Goal: Task Accomplishment & Management: Complete application form

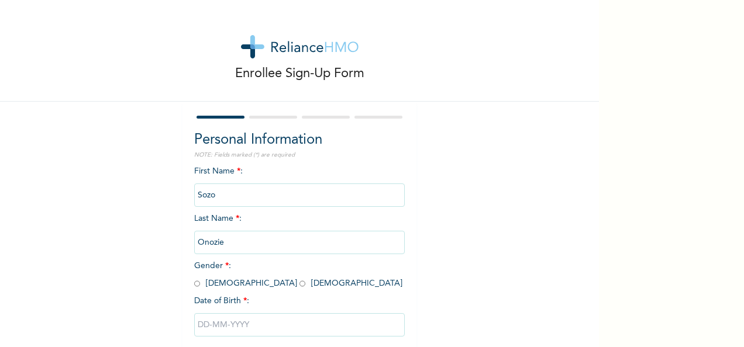
scroll to position [66, 0]
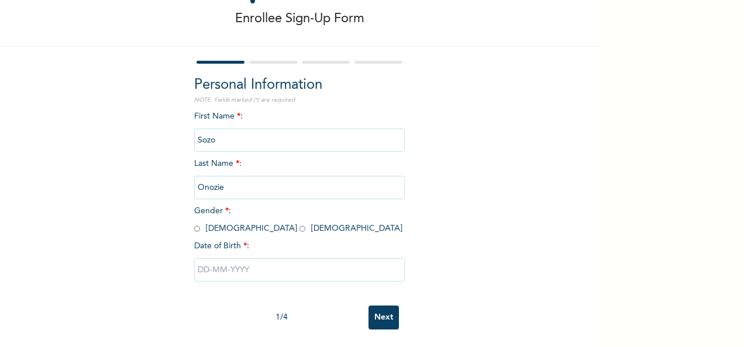
click at [258, 267] on input "text" at bounding box center [299, 270] width 211 height 23
select select "7"
click at [360, 139] on div "First Name * : Sozo Last Name * : [PERSON_NAME] Gender * : [DEMOGRAPHIC_DATA] […" at bounding box center [299, 206] width 211 height 190
click at [300, 223] on input "radio" at bounding box center [303, 228] width 6 height 11
radio input "true"
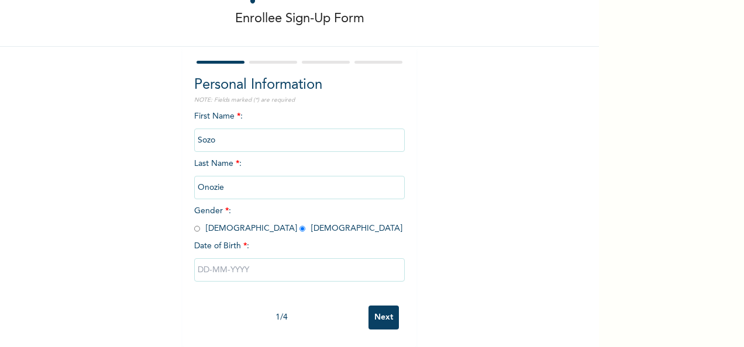
click at [194, 223] on input "radio" at bounding box center [197, 228] width 6 height 11
radio input "true"
click at [229, 266] on input "text" at bounding box center [299, 270] width 211 height 23
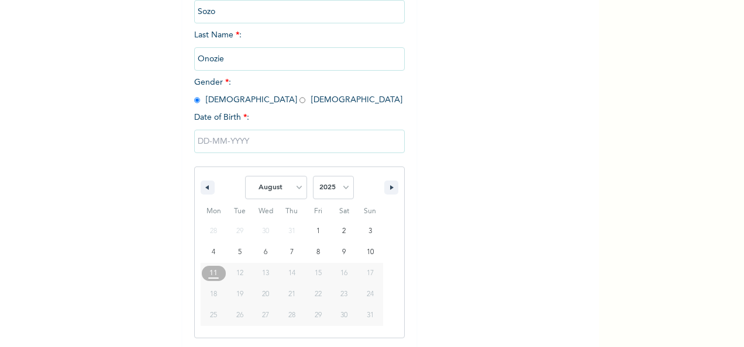
scroll to position [185, 0]
click at [287, 197] on select "January February March April May June July August September October November De…" at bounding box center [276, 186] width 62 height 23
select select "2"
click at [245, 176] on select "January February March April May June July August September October November De…" at bounding box center [276, 186] width 62 height 23
type input "[DATE]"
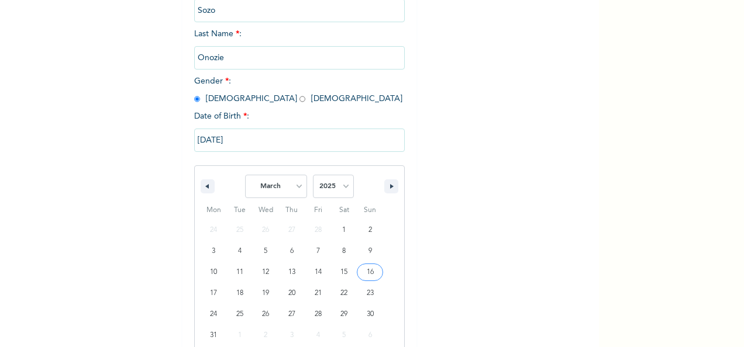
scroll to position [66, 0]
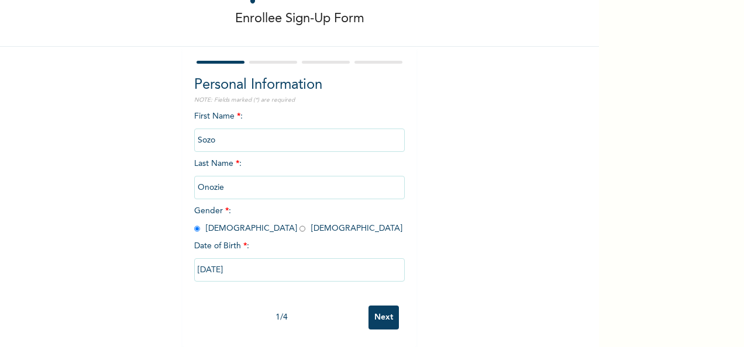
click at [288, 262] on input "[DATE]" at bounding box center [299, 270] width 211 height 23
select select "2"
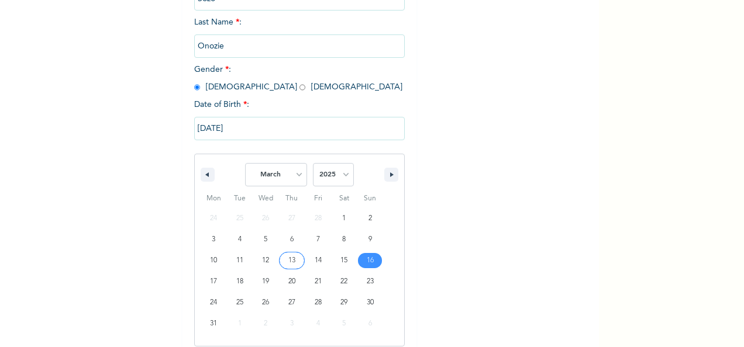
scroll to position [206, 0]
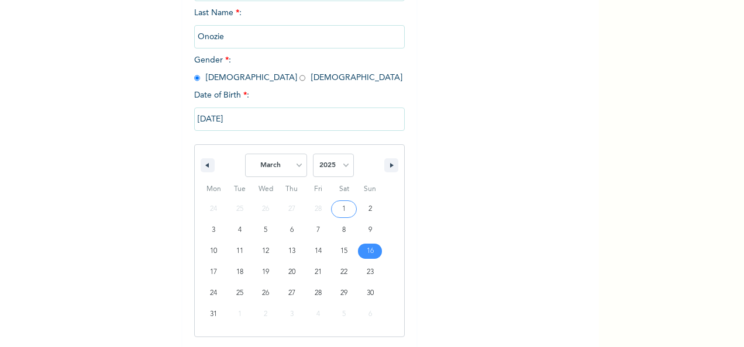
click at [343, 171] on select "2025 2024 2023 2022 2021 2020 2019 2018 2017 2016 2015 2014 2013 2012 2011 2010…" at bounding box center [333, 165] width 41 height 23
select select "2020"
click at [313, 155] on select "2025 2024 2023 2022 2021 2020 2019 2018 2017 2016 2015 2014 2013 2012 2011 2010…" at bounding box center [333, 165] width 41 height 23
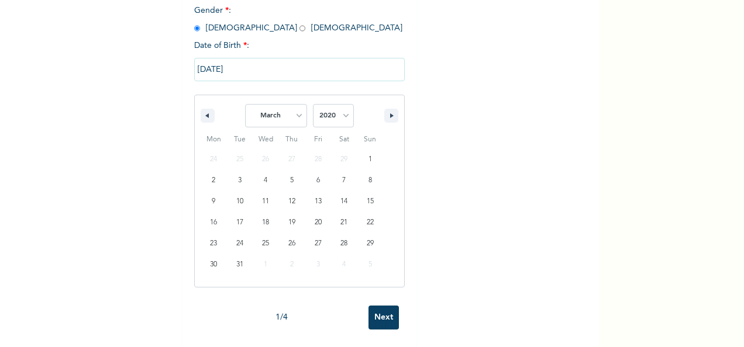
scroll to position [66, 0]
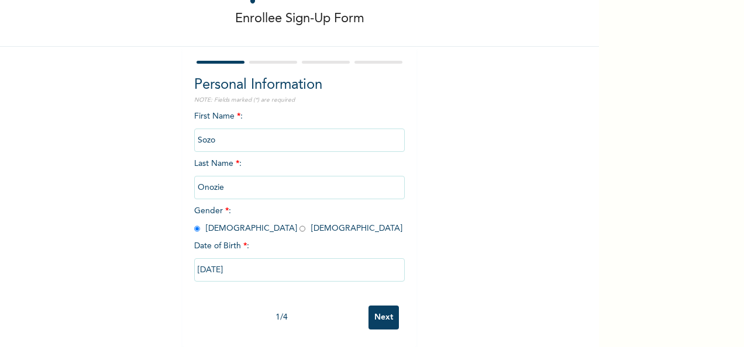
click at [372, 306] on input "Next" at bounding box center [384, 318] width 30 height 24
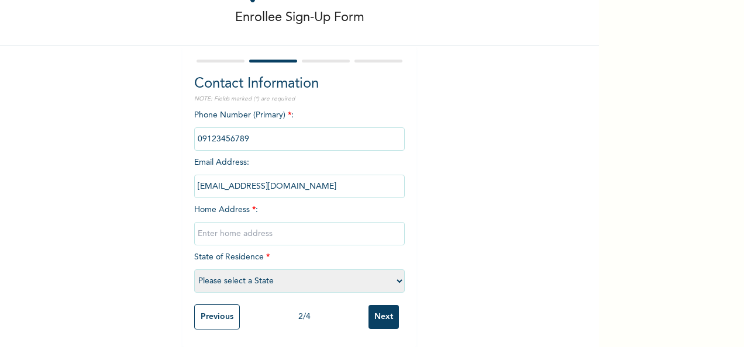
click at [307, 175] on input "[EMAIL_ADDRESS][DOMAIN_NAME]" at bounding box center [299, 186] width 211 height 23
click at [277, 222] on input "text" at bounding box center [299, 233] width 211 height 23
type input "[GEOGRAPHIC_DATA], [GEOGRAPHIC_DATA], [GEOGRAPHIC_DATA]"
click at [250, 276] on select "Please select a State [PERSON_NAME] (FCT) [PERSON_NAME] Ibom [GEOGRAPHIC_DATA] …" at bounding box center [299, 281] width 211 height 23
select select "15"
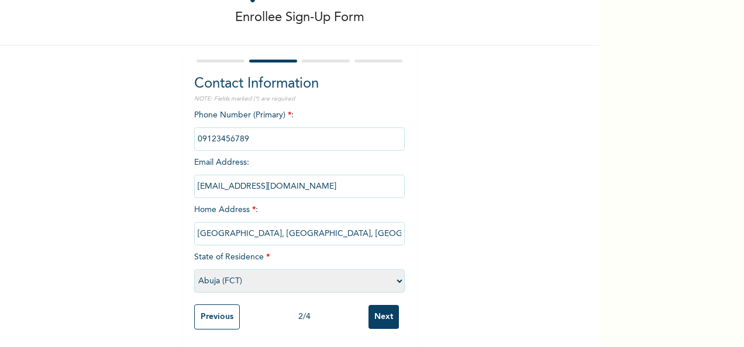
click at [194, 270] on select "Please select a State [PERSON_NAME] (FCT) [PERSON_NAME] Ibom [GEOGRAPHIC_DATA] …" at bounding box center [299, 281] width 211 height 23
click at [381, 308] on input "Next" at bounding box center [384, 317] width 30 height 24
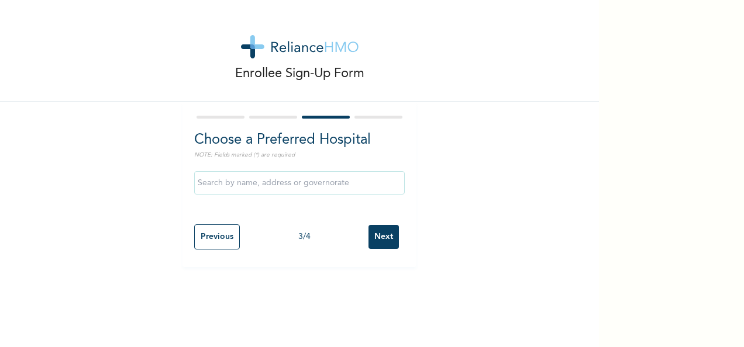
scroll to position [0, 0]
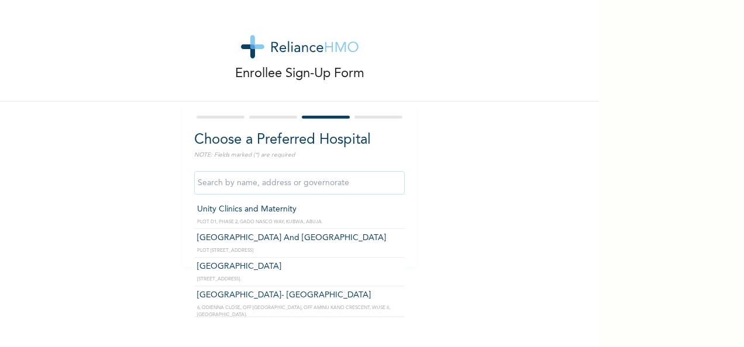
click at [351, 182] on input "text" at bounding box center [299, 182] width 211 height 23
type input "n"
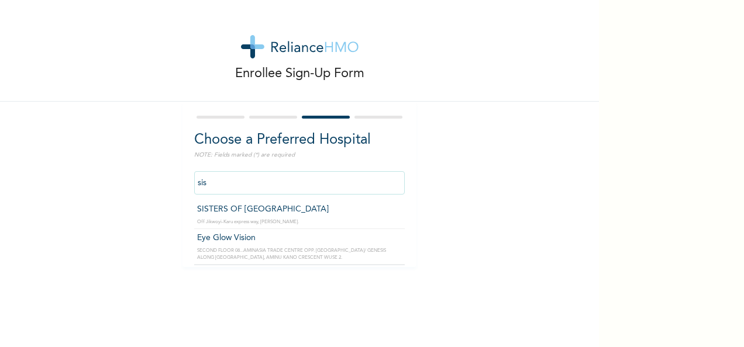
type input "SISTERS OF [GEOGRAPHIC_DATA]"
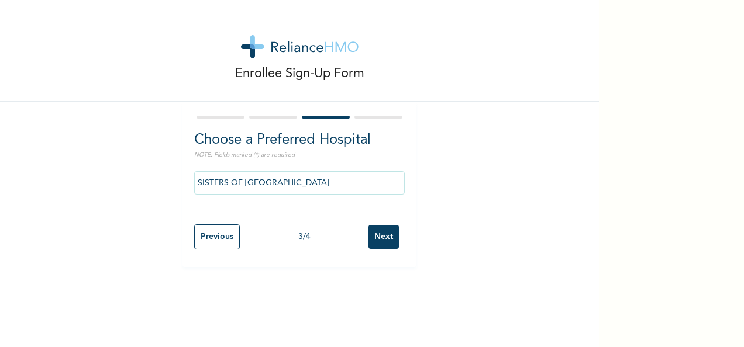
click at [387, 242] on input "Next" at bounding box center [384, 237] width 30 height 24
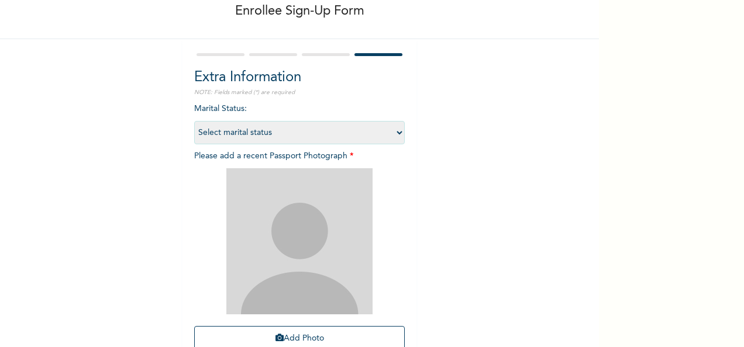
scroll to position [75, 0]
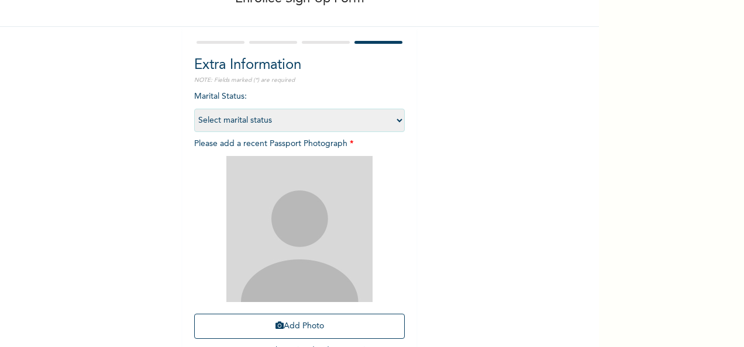
click at [360, 115] on select "Select marital status [DEMOGRAPHIC_DATA] Married [DEMOGRAPHIC_DATA] Widow/[DEMO…" at bounding box center [299, 120] width 211 height 23
select select "1"
click at [194, 109] on select "Select marital status [DEMOGRAPHIC_DATA] Married [DEMOGRAPHIC_DATA] Widow/[DEMO…" at bounding box center [299, 120] width 211 height 23
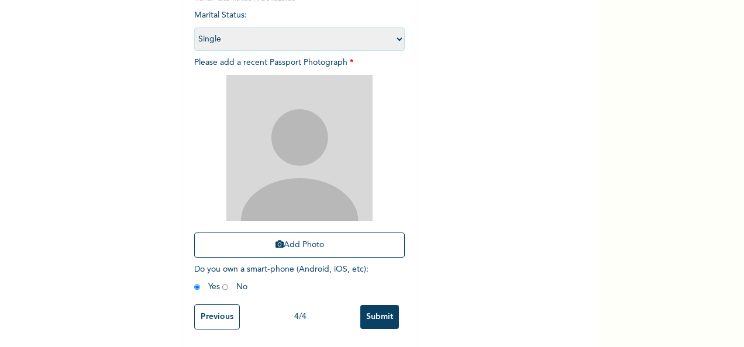
click at [329, 245] on button "Add Photo" at bounding box center [299, 245] width 211 height 25
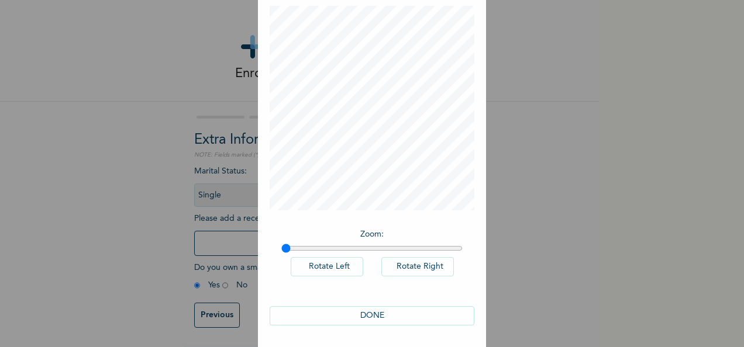
scroll to position [60, 0]
click at [372, 0] on html "Enrollee Sign-Up Form Extra Information NOTE: Fields marked (*) are required Ma…" at bounding box center [372, 173] width 744 height 347
click at [397, 317] on button "DONE" at bounding box center [372, 315] width 205 height 19
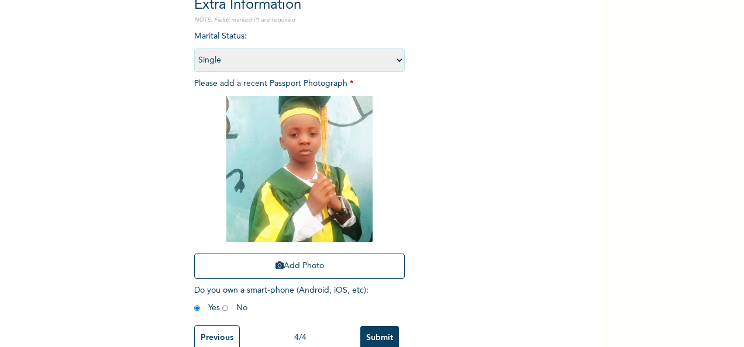
scroll to position [166, 0]
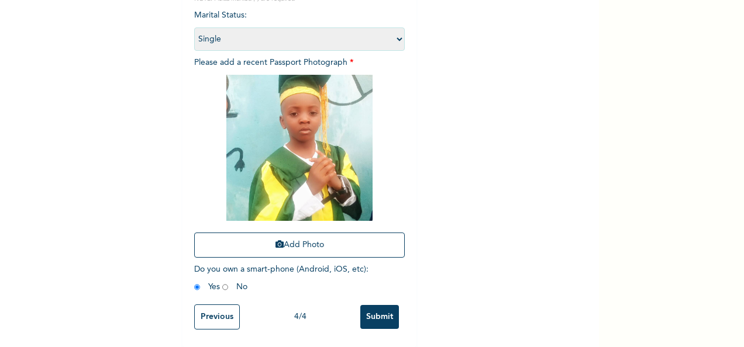
click at [224, 278] on span "Do you own a smart-phone (Android, iOS, etc) : Yes No" at bounding box center [281, 279] width 174 height 26
click at [222, 282] on input "radio" at bounding box center [225, 287] width 6 height 11
radio input "true"
click at [377, 308] on input "Submit" at bounding box center [379, 317] width 39 height 24
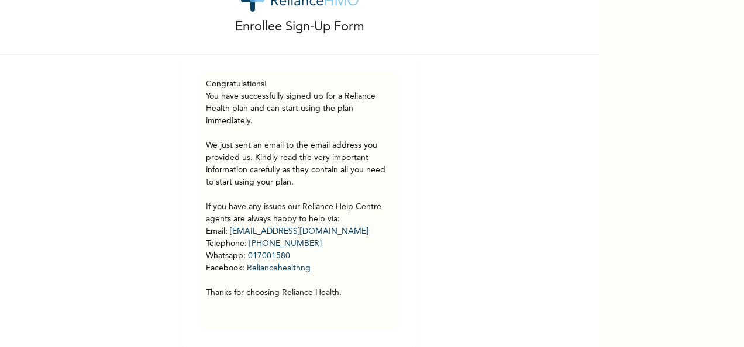
scroll to position [56, 0]
